Goal: Transaction & Acquisition: Purchase product/service

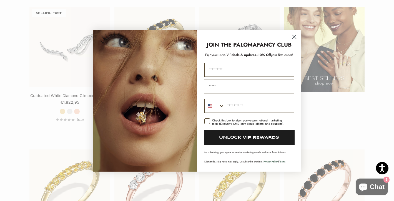
scroll to position [804, 0]
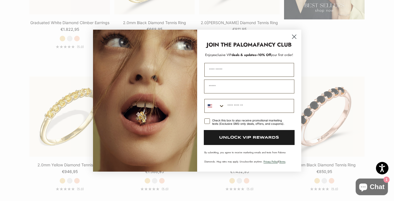
click at [294, 36] on icon "Close dialog" at bounding box center [294, 37] width 4 height 4
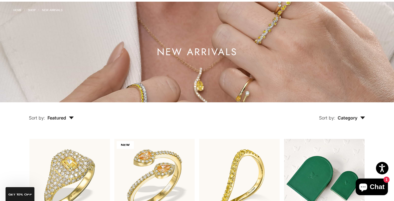
scroll to position [0, 0]
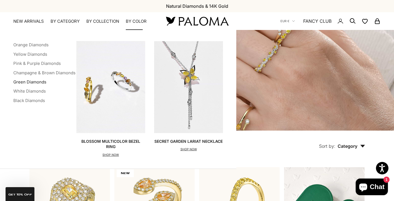
click at [27, 83] on link "Green Diamonds" at bounding box center [29, 81] width 33 height 5
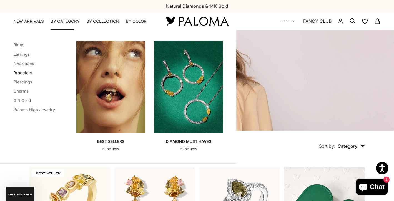
click at [23, 73] on link "Bracelets" at bounding box center [22, 72] width 19 height 5
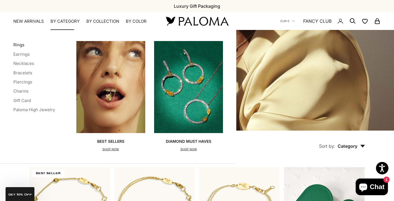
click at [18, 46] on link "Rings" at bounding box center [18, 44] width 11 height 5
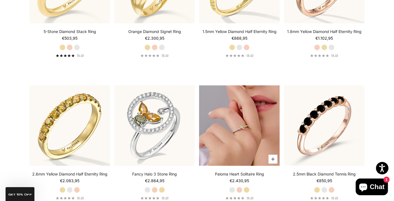
scroll to position [1637, 0]
